Goal: Information Seeking & Learning: Understand process/instructions

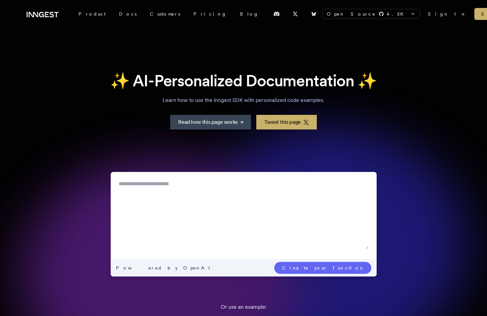
click at [147, 215] on textarea at bounding box center [244, 214] width 250 height 69
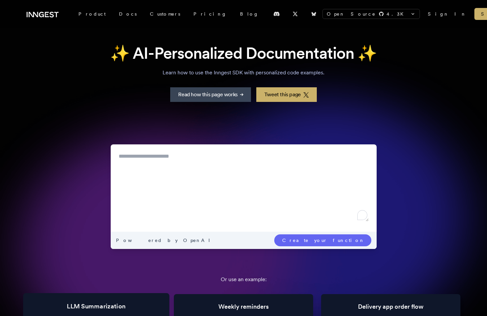
scroll to position [28, 0]
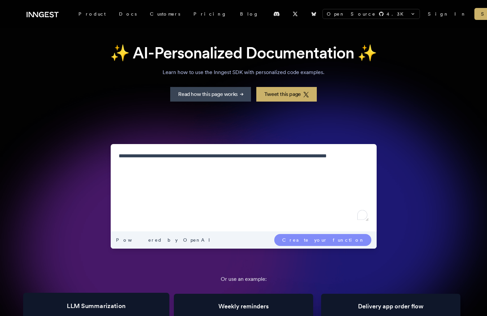
type textarea "**********"
click at [323, 242] on link "Create your function" at bounding box center [322, 240] width 97 height 12
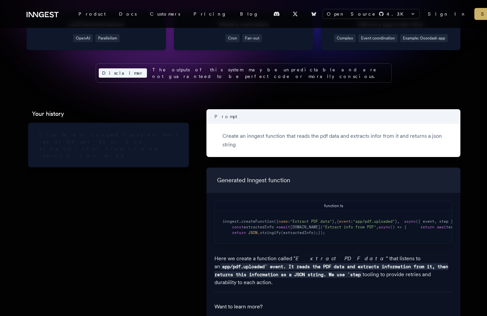
scroll to position [330, 0]
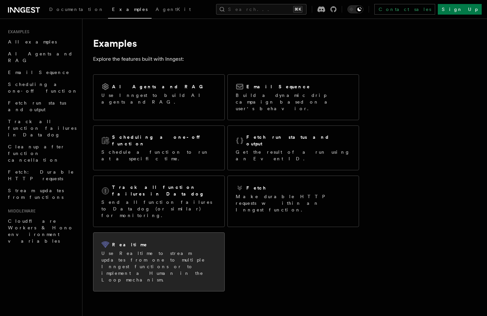
click at [155, 250] on p "Use Realtime to stream updates from one to multiple Inngest functions or to imp…" at bounding box center [158, 266] width 115 height 33
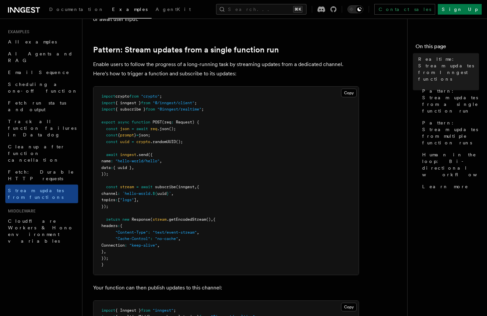
scroll to position [77, 0]
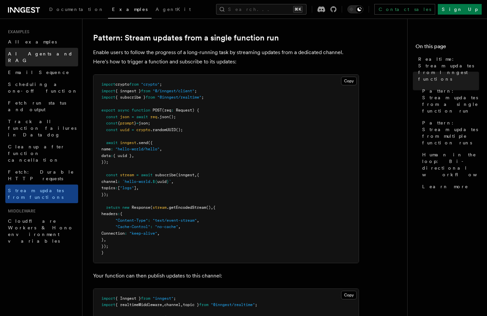
click at [19, 53] on span "AI Agents and RAG" at bounding box center [40, 57] width 65 height 12
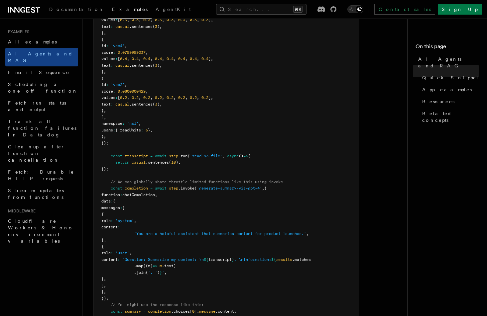
scroll to position [292, 0]
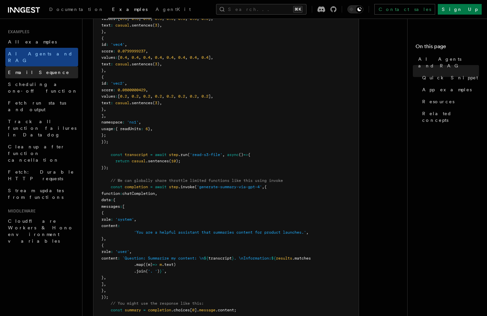
click at [22, 70] on span "Email Sequence" at bounding box center [38, 72] width 61 height 5
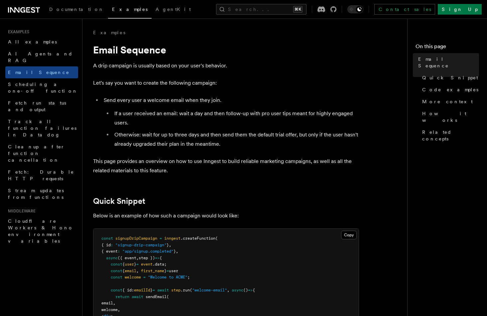
scroll to position [98, 0]
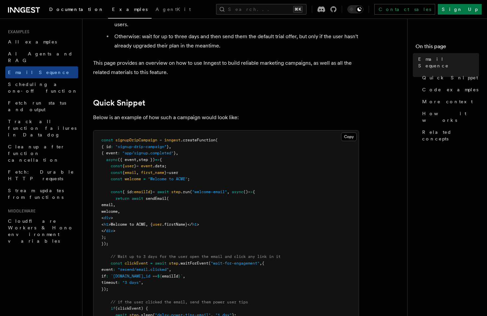
click at [58, 14] on link "Documentation" at bounding box center [76, 10] width 63 height 16
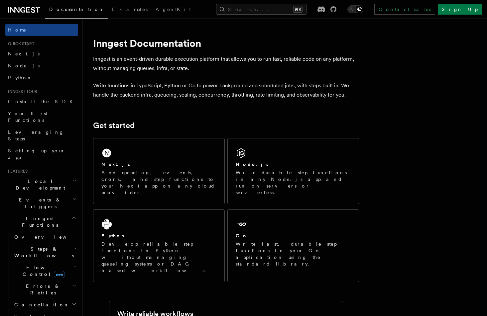
click at [58, 213] on h2 "Inngest Functions" at bounding box center [41, 222] width 73 height 19
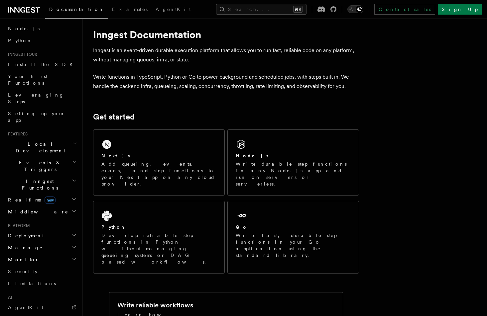
scroll to position [35, 0]
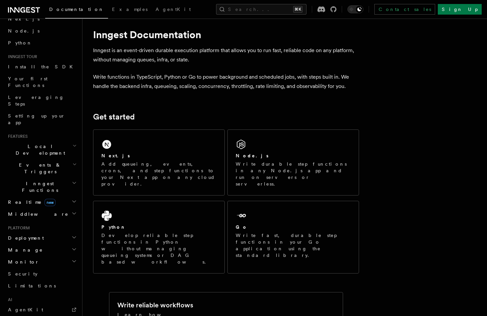
click at [32, 180] on span "Inngest Functions" at bounding box center [38, 186] width 66 height 13
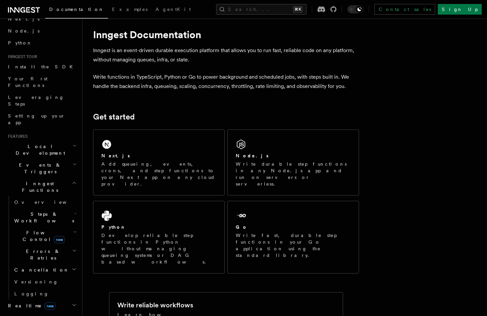
click at [35, 178] on h2 "Inngest Functions" at bounding box center [41, 187] width 73 height 19
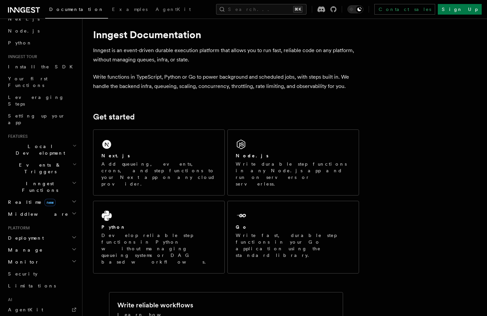
click at [28, 162] on span "Events & Triggers" at bounding box center [38, 168] width 67 height 13
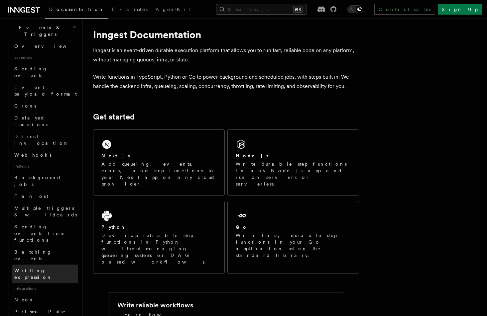
scroll to position [173, 0]
click at [38, 306] on link "Prisma Pulse" at bounding box center [45, 312] width 66 height 12
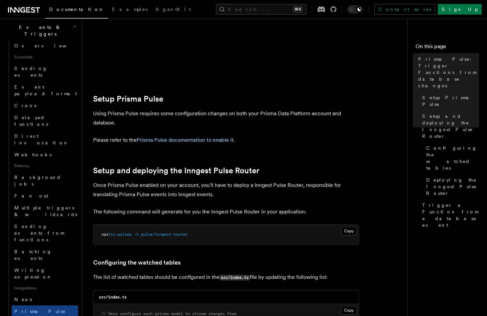
scroll to position [221, 0]
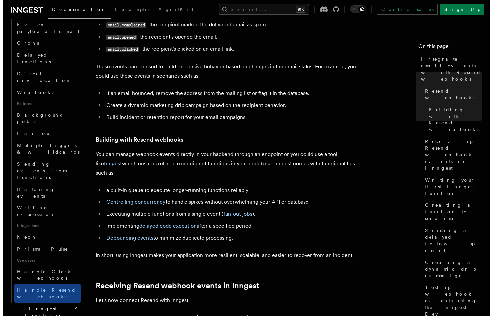
scroll to position [223, 0]
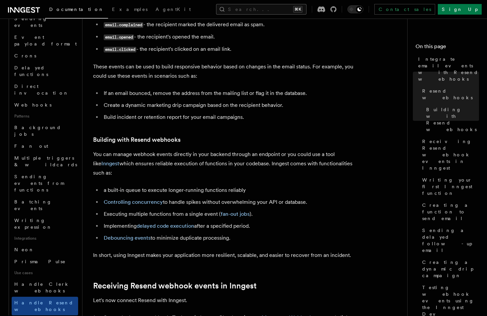
click at [257, 10] on button "Search... ⌘K" at bounding box center [261, 9] width 90 height 11
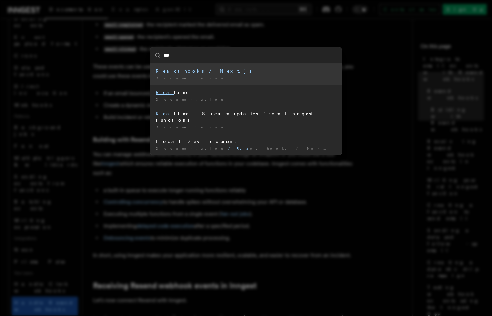
type input "****"
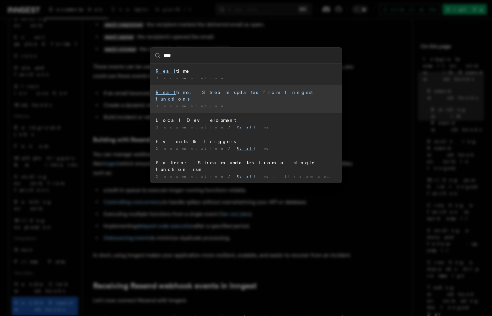
click at [225, 104] on div "Documentation /" at bounding box center [246, 106] width 181 height 5
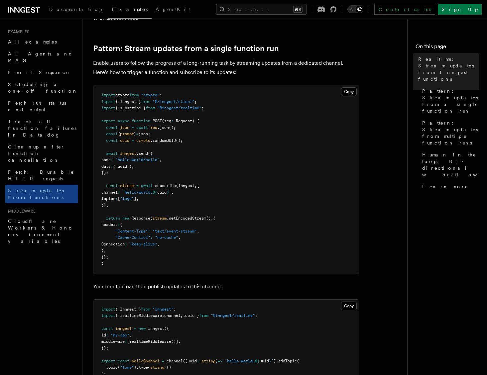
scroll to position [67, 0]
click at [349, 94] on button "Copy Copied" at bounding box center [349, 91] width 16 height 9
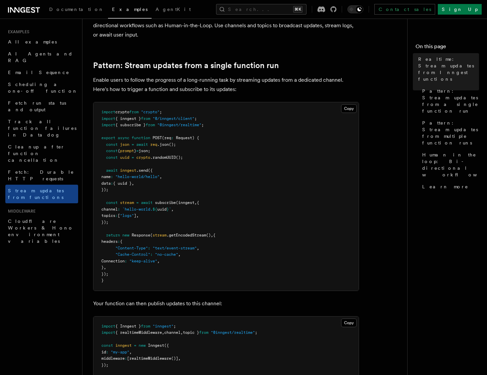
scroll to position [57, 0]
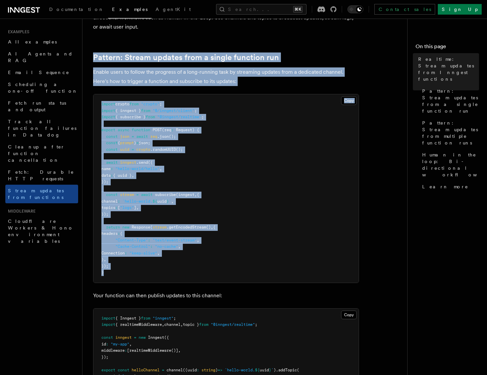
drag, startPoint x: 111, startPoint y: 275, endPoint x: 88, endPoint y: 61, distance: 214.8
copy article "Pattern: Stream updates from a single function run Enable users to follow the p…"
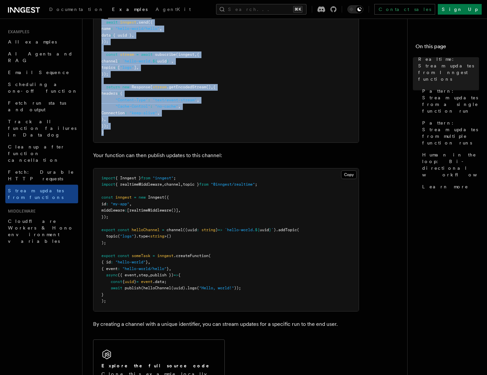
scroll to position [201, 0]
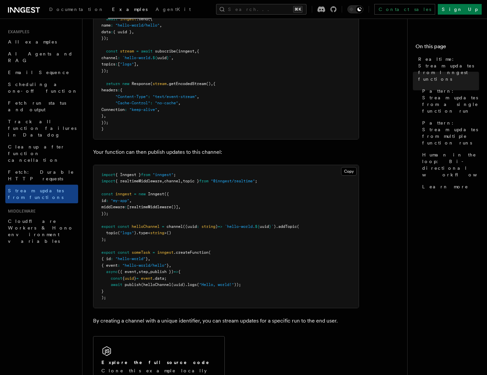
drag, startPoint x: 231, startPoint y: 152, endPoint x: 91, endPoint y: 149, distance: 140.6
copy p "Your function can then publish updates to this channel:"
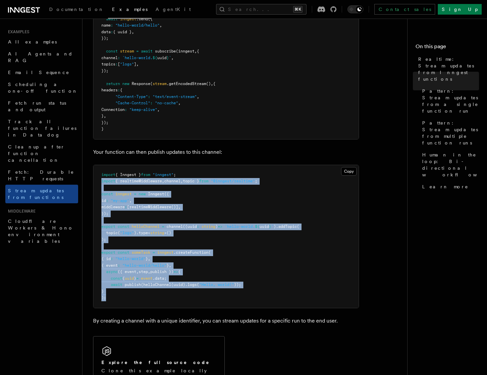
drag, startPoint x: 114, startPoint y: 304, endPoint x: 100, endPoint y: 178, distance: 126.1
click at [100, 178] on pre "import { Inngest } from "inngest" ; import { realtimeMiddleware , channel , top…" at bounding box center [225, 236] width 265 height 143
click at [110, 301] on pre "import { Inngest } from "inngest" ; import { realtimeMiddleware , channel , top…" at bounding box center [225, 236] width 265 height 143
drag, startPoint x: 122, startPoint y: 299, endPoint x: 95, endPoint y: 176, distance: 126.4
click at [95, 176] on pre "import { Inngest } from "inngest" ; import { realtimeMiddleware , channel , top…" at bounding box center [225, 236] width 265 height 143
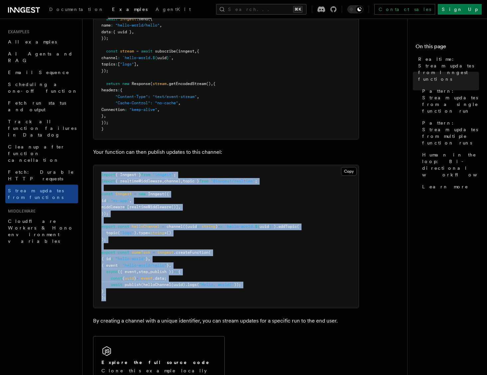
copy code "import { Inngest } from "inngest" ; import { realtimeMiddleware , channel , top…"
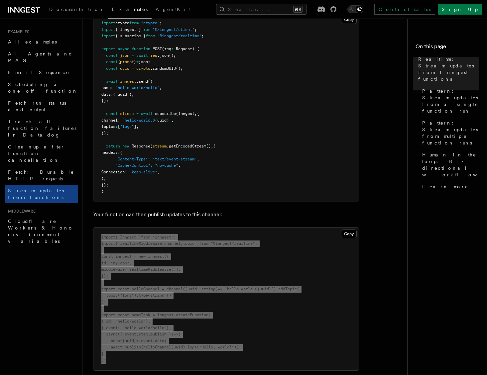
scroll to position [140, 0]
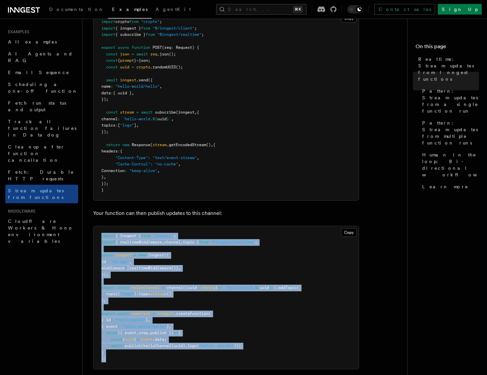
click at [228, 298] on pre "import { Inngest } from "inngest" ; import { realtimeMiddleware , channel , top…" at bounding box center [225, 297] width 265 height 143
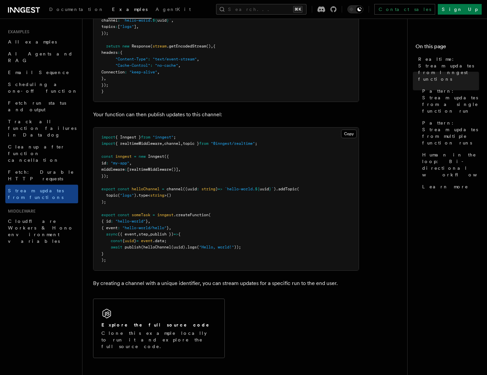
scroll to position [243, 0]
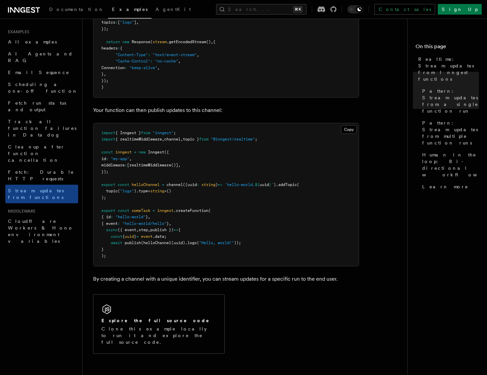
click at [133, 243] on span "publish" at bounding box center [133, 243] width 16 height 5
copy span "publish"
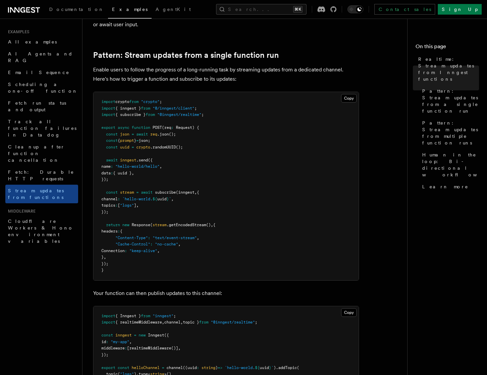
scroll to position [0, 0]
